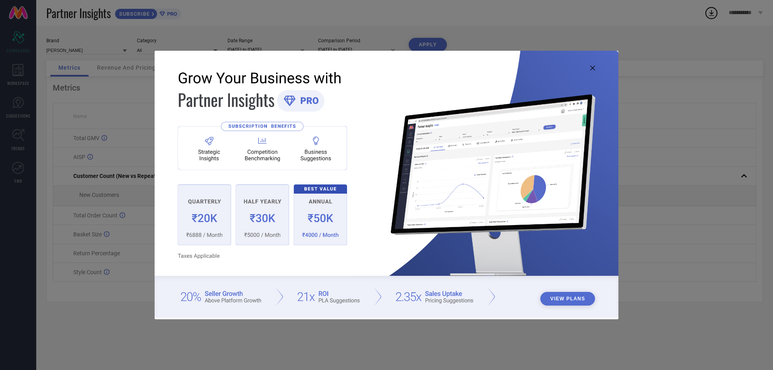
click at [594, 68] on icon at bounding box center [592, 68] width 5 height 5
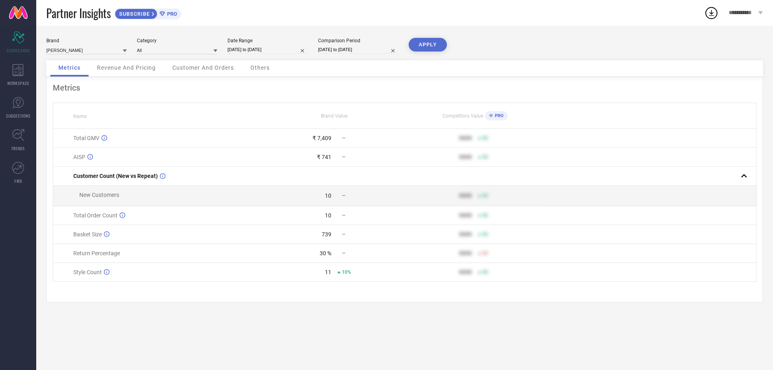
click at [127, 68] on span "Revenue And Pricing" at bounding box center [126, 67] width 59 height 6
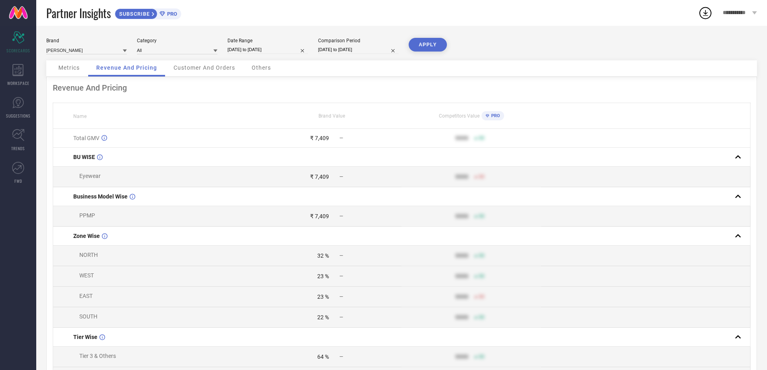
click at [213, 71] on span "Customer And Orders" at bounding box center [204, 67] width 62 height 6
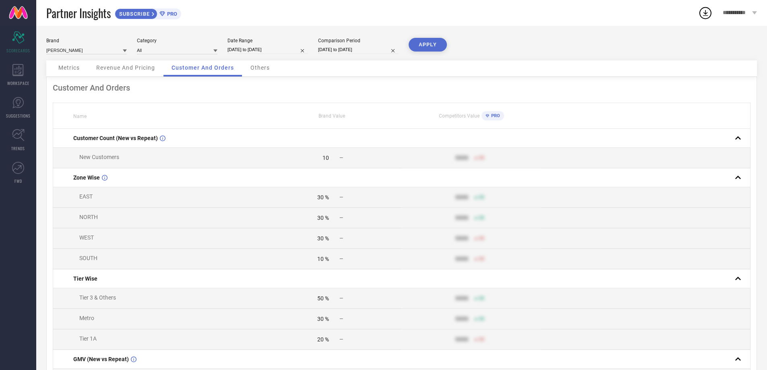
click at [264, 68] on span "Others" at bounding box center [259, 67] width 19 height 6
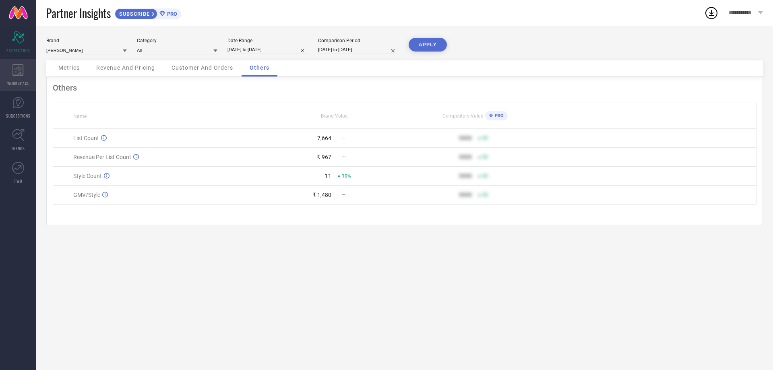
click at [23, 82] on span "WORKSPACE" at bounding box center [18, 83] width 22 height 6
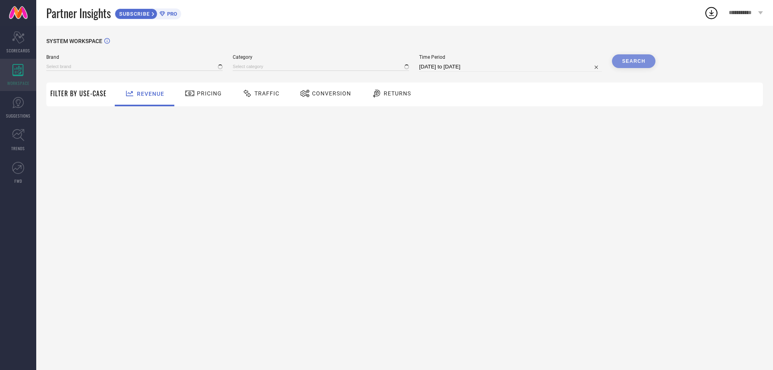
type input "[PERSON_NAME]"
type input "All"
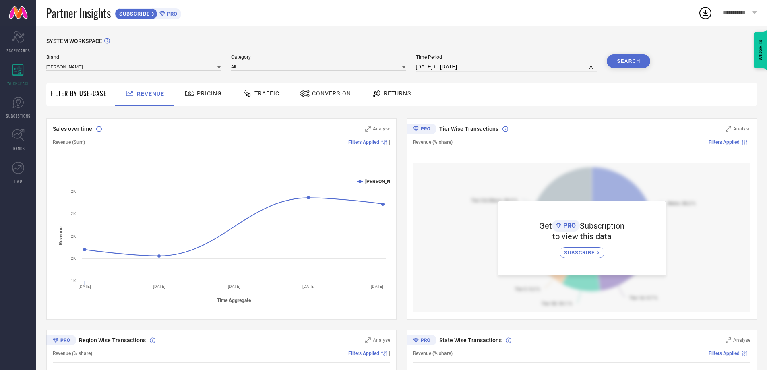
click at [169, 14] on span "PRO" at bounding box center [171, 14] width 12 height 6
